Goal: Information Seeking & Learning: Find specific fact

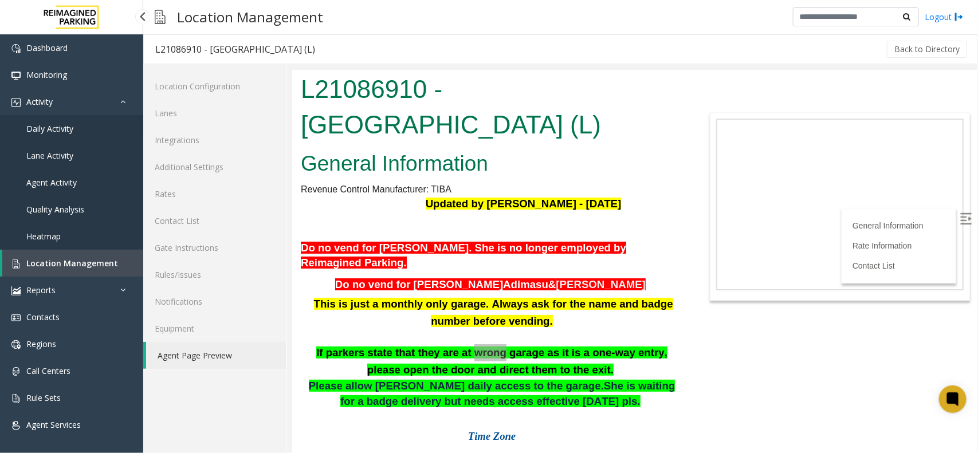
click at [66, 127] on span "Daily Activity" at bounding box center [49, 128] width 47 height 11
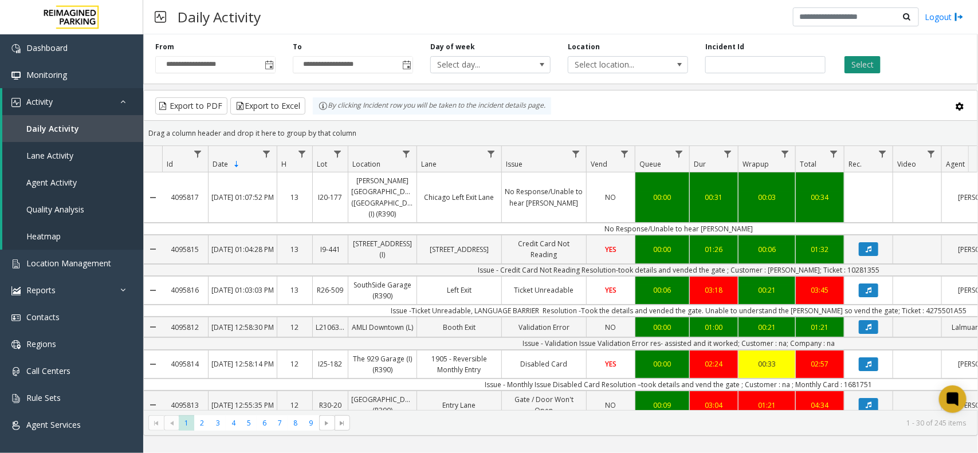
click at [865, 62] on button "Select" at bounding box center [862, 64] width 36 height 17
click at [846, 264] on td "Issue - Credit Card Not Reading Resolution-took details and vended the gate ; C…" at bounding box center [678, 270] width 1033 height 12
copy td "10281355"
click at [791, 264] on td "Issue - Credit Card Not Reading Resolution-took details and vended the gate ; C…" at bounding box center [678, 270] width 1033 height 12
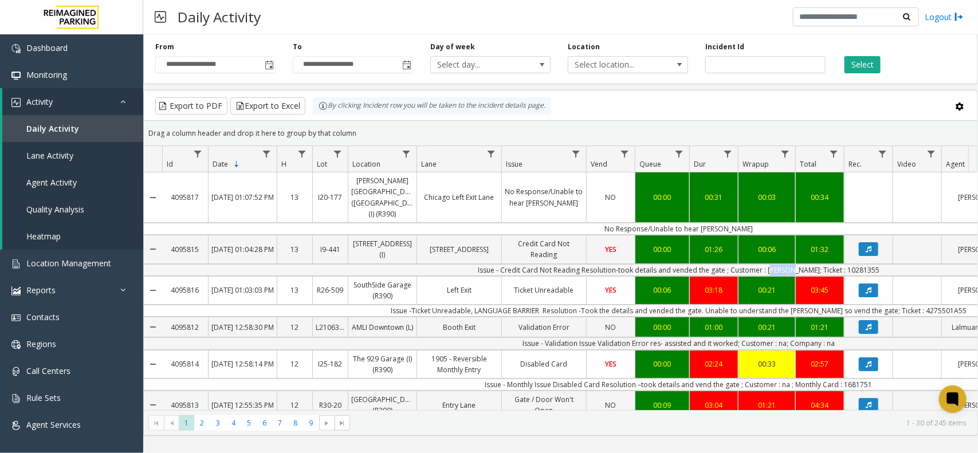
click at [791, 264] on td "Issue - Credit Card Not Reading Resolution-took details and vended the gate ; C…" at bounding box center [678, 270] width 1033 height 12
copy td "[PERSON_NAME]"
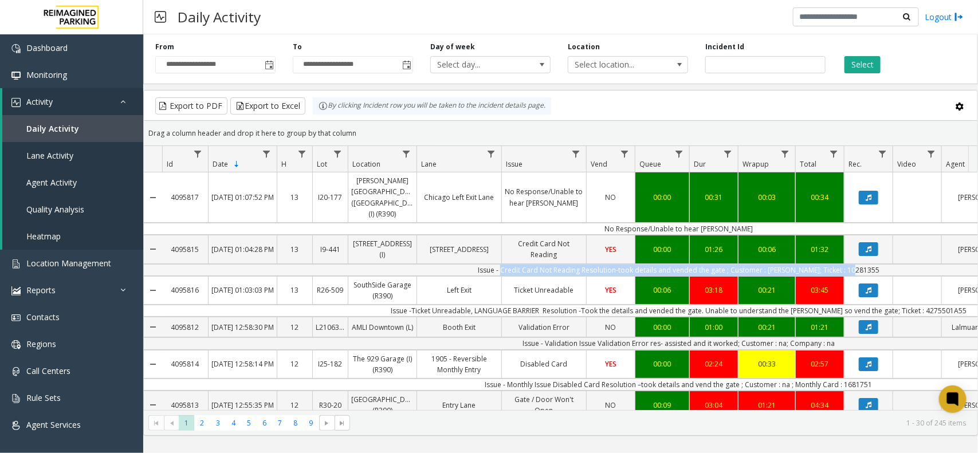
drag, startPoint x: 517, startPoint y: 264, endPoint x: 861, endPoint y: 255, distance: 343.7
click at [861, 264] on td "Issue - Credit Card Not Reading Resolution-took details and vended the gate ; C…" at bounding box center [678, 270] width 1033 height 12
